Goal: Task Accomplishment & Management: Use online tool/utility

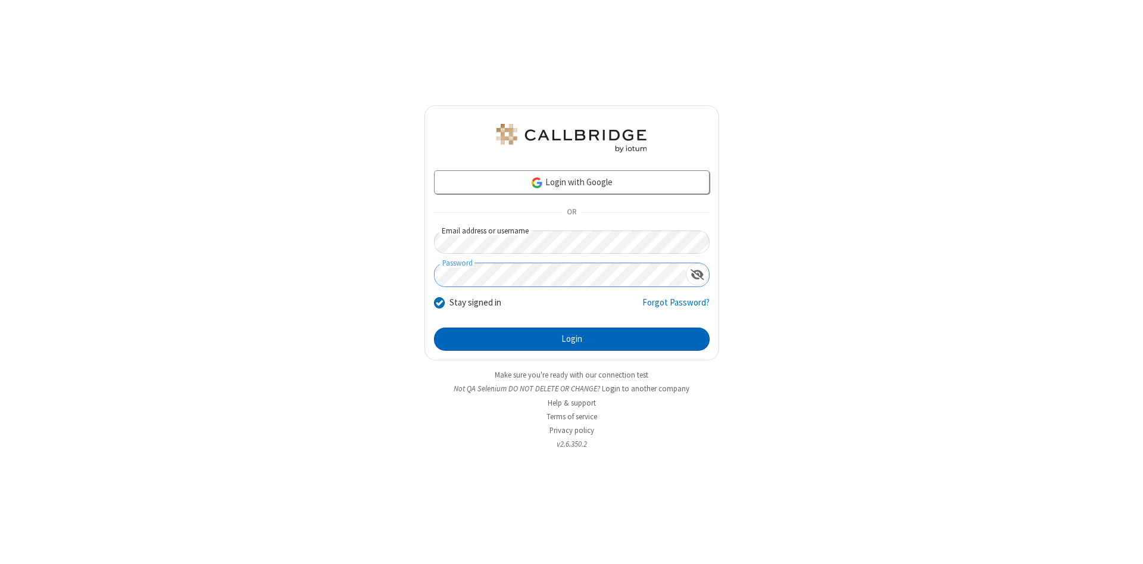
click at [572, 339] on button "Login" at bounding box center [572, 339] width 276 height 24
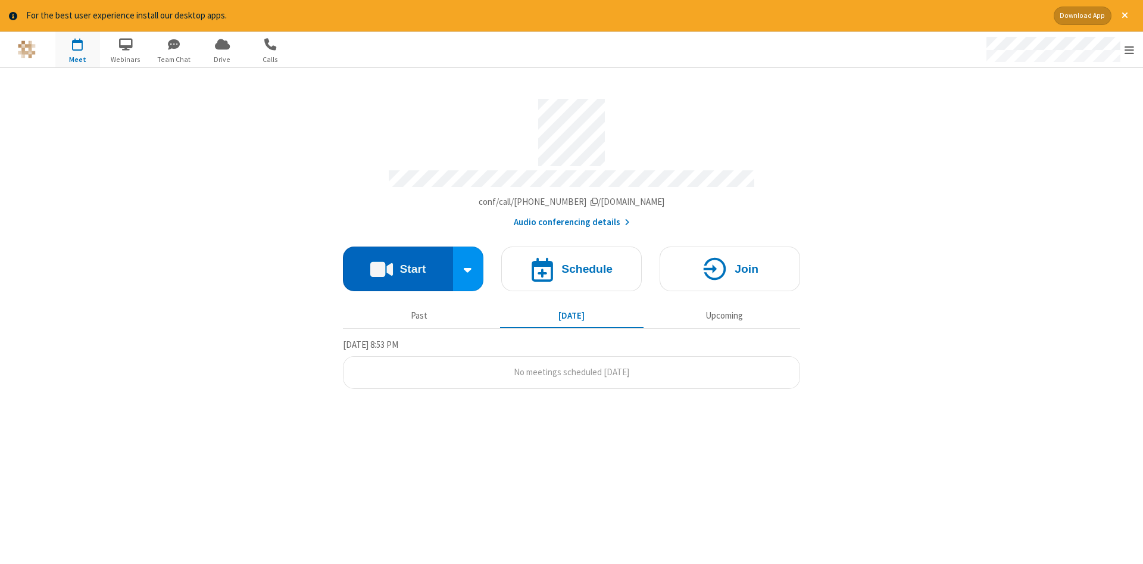
click at [398, 264] on button "Start" at bounding box center [398, 268] width 110 height 45
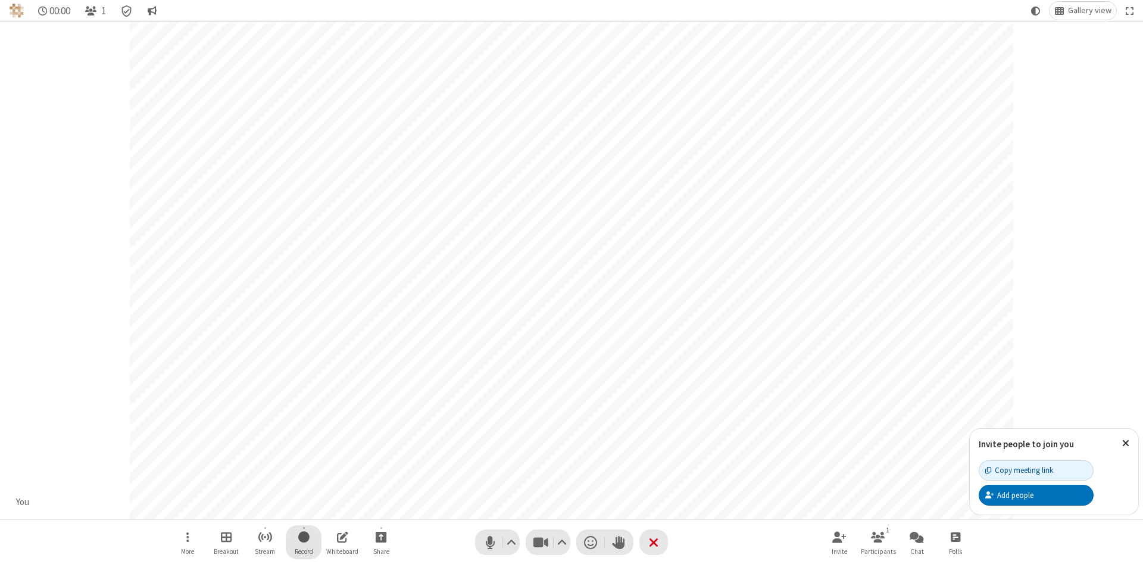
click at [304, 542] on span "Start recording" at bounding box center [303, 536] width 11 height 15
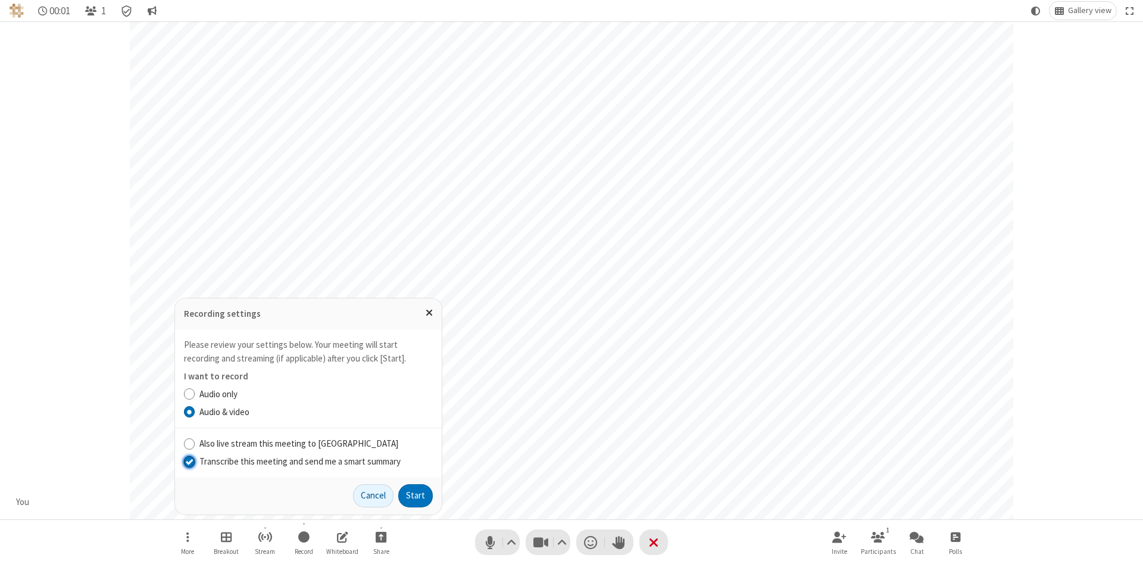
click at [189, 461] on input "Transcribe this meeting and send me a smart summary" at bounding box center [189, 461] width 11 height 13
click at [416, 495] on button "Start" at bounding box center [415, 496] width 35 height 24
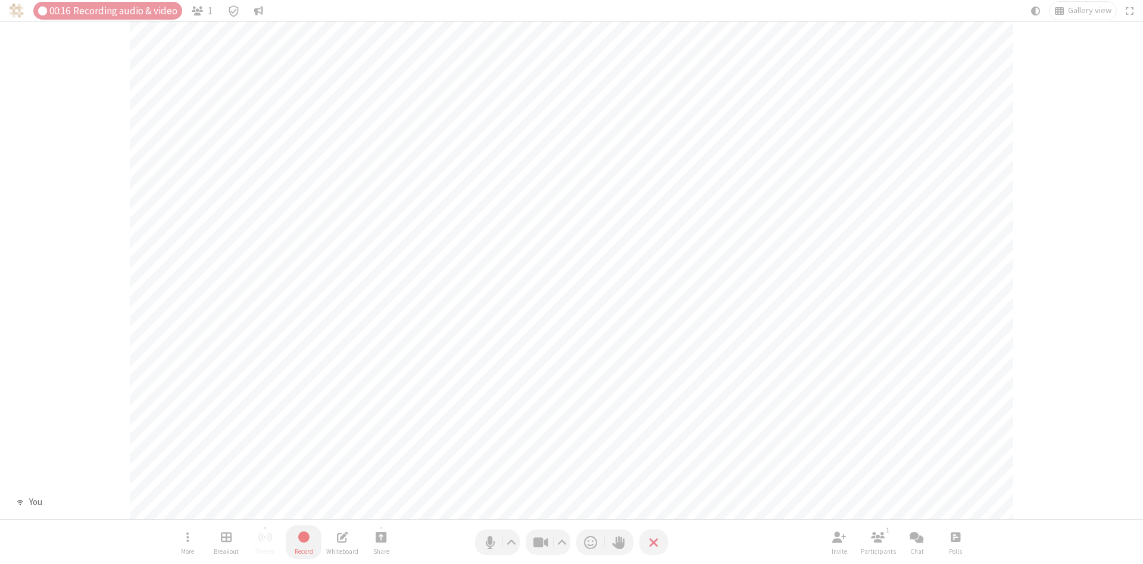
click at [304, 542] on span "Stop recording" at bounding box center [304, 536] width 14 height 15
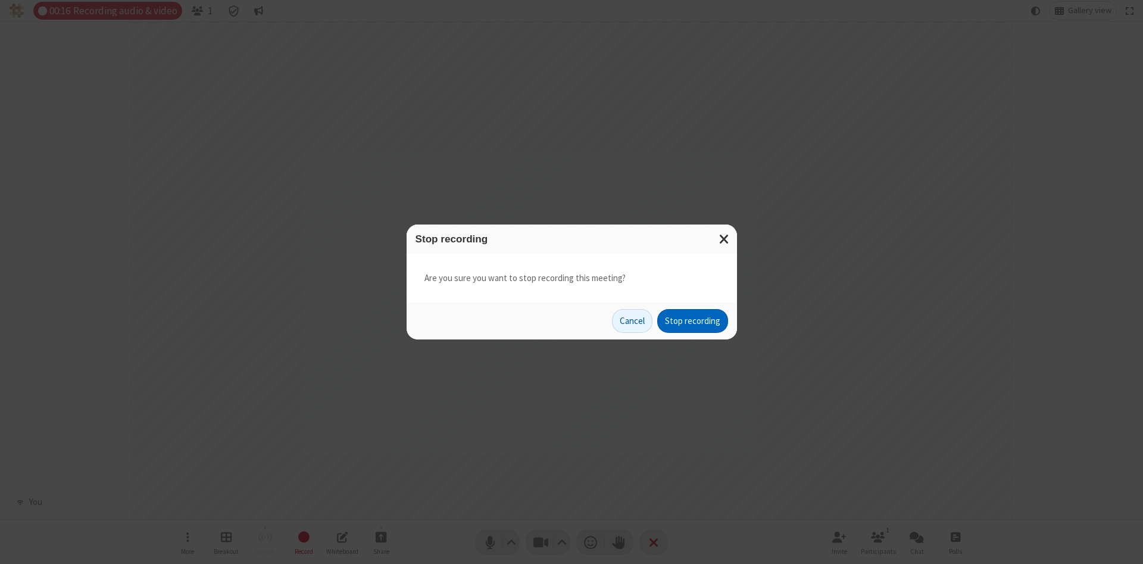
click at [692, 321] on button "Stop recording" at bounding box center [692, 321] width 71 height 24
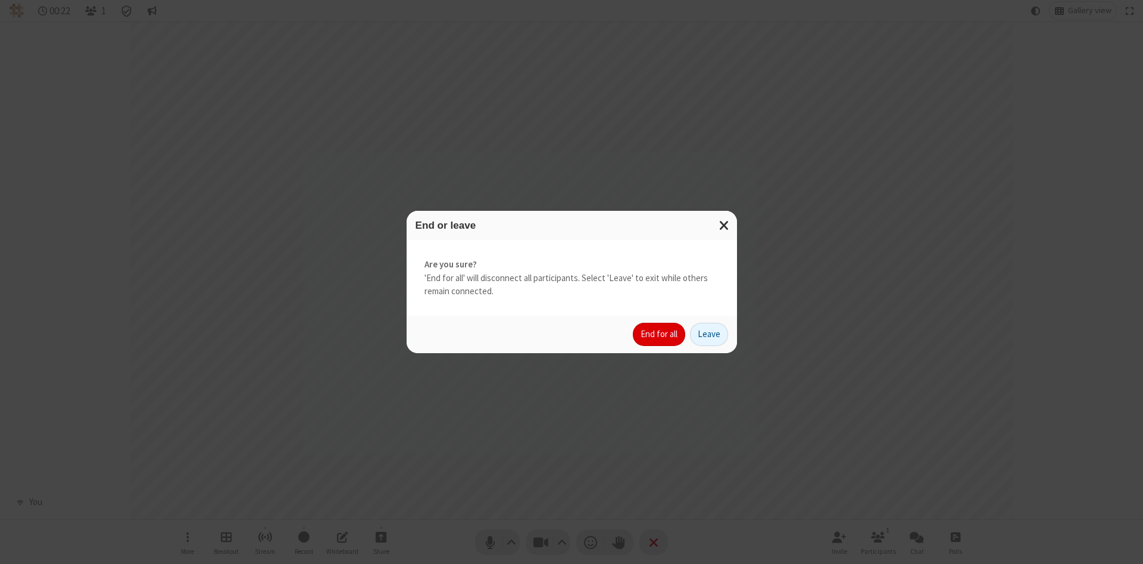
click at [660, 334] on button "End for all" at bounding box center [659, 335] width 52 height 24
